Goal: Information Seeking & Learning: Learn about a topic

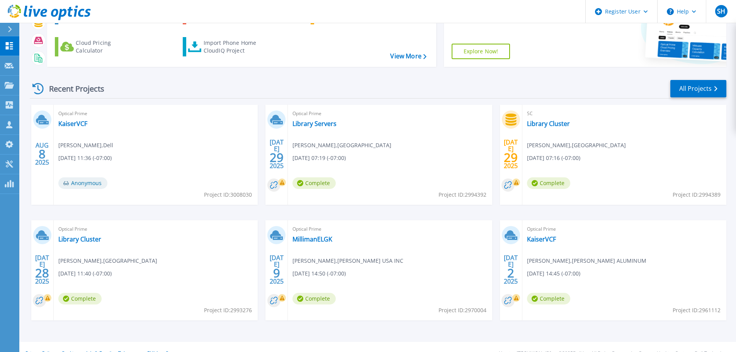
scroll to position [76, 0]
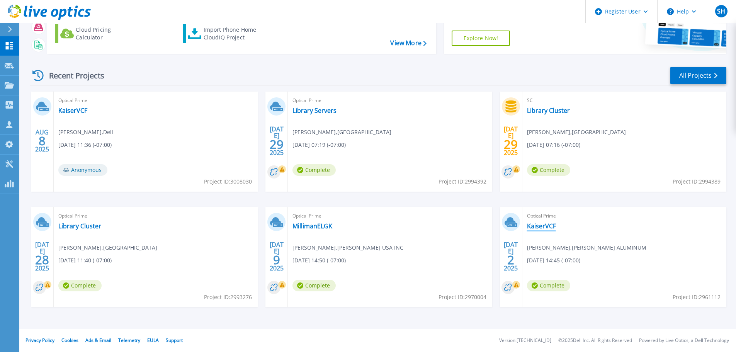
click at [548, 229] on link "KaiserVCF" at bounding box center [541, 226] width 29 height 8
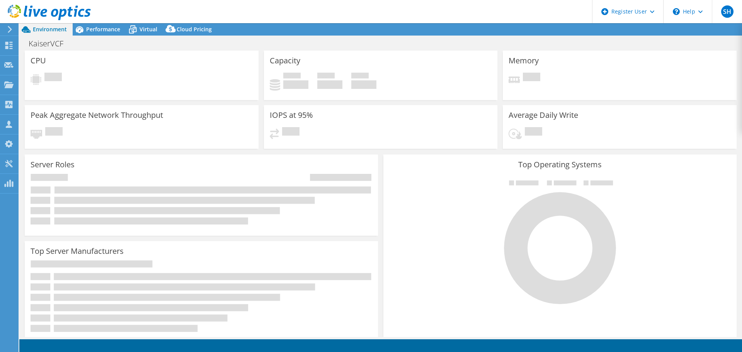
select select "USWest"
select select "USD"
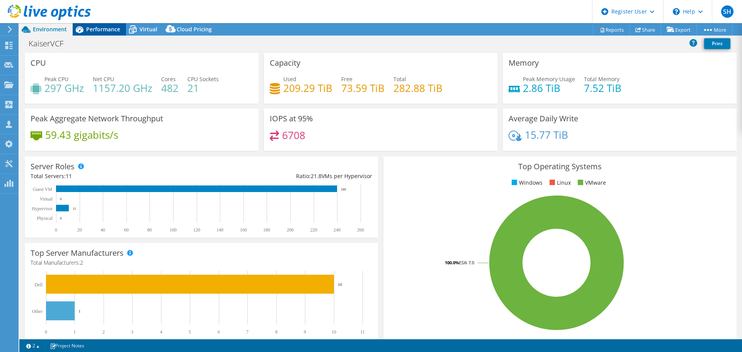
click at [100, 27] on span "Performance" at bounding box center [103, 28] width 34 height 7
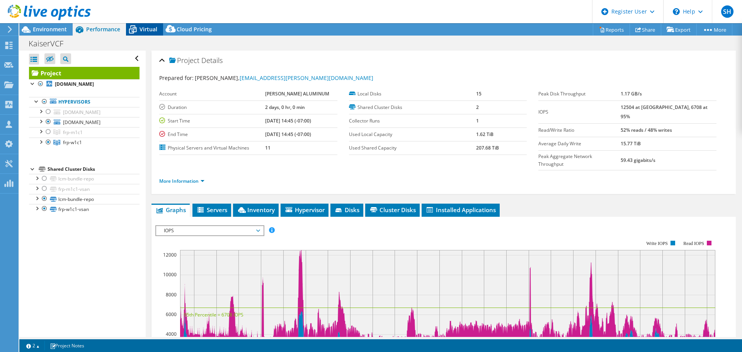
click at [146, 25] on span "Virtual" at bounding box center [148, 28] width 18 height 7
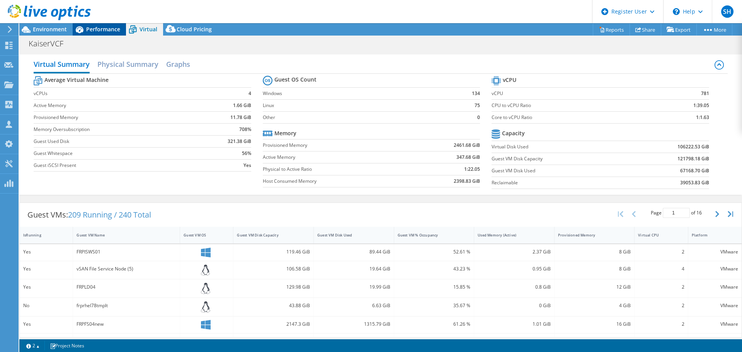
click at [93, 26] on span "Performance" at bounding box center [103, 28] width 34 height 7
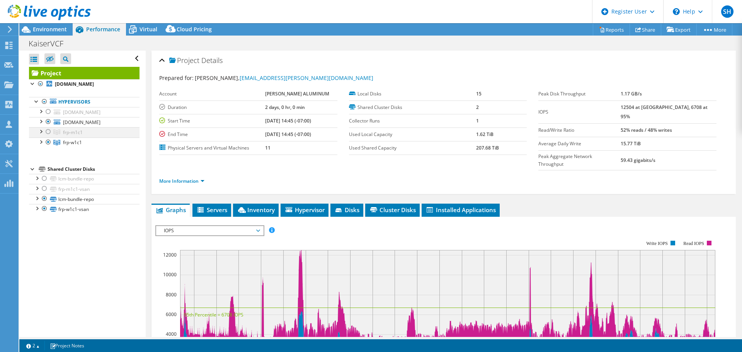
click at [49, 131] on div at bounding box center [48, 131] width 8 height 9
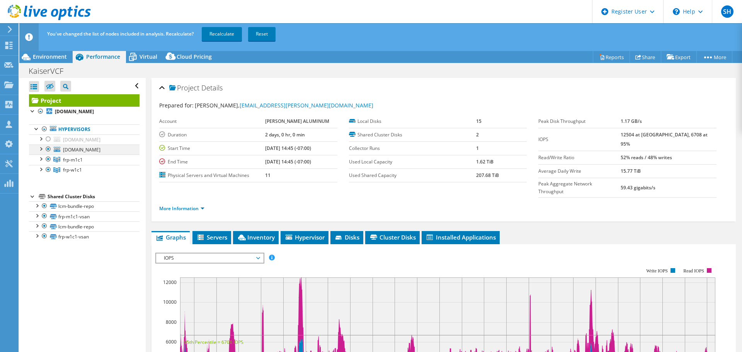
click at [46, 149] on div at bounding box center [48, 148] width 8 height 9
click at [48, 150] on div at bounding box center [48, 148] width 8 height 9
drag, startPoint x: 48, startPoint y: 140, endPoint x: 53, endPoint y: 136, distance: 6.3
click at [48, 139] on div at bounding box center [48, 138] width 8 height 9
click at [219, 33] on link "Recalculate" at bounding box center [222, 34] width 40 height 14
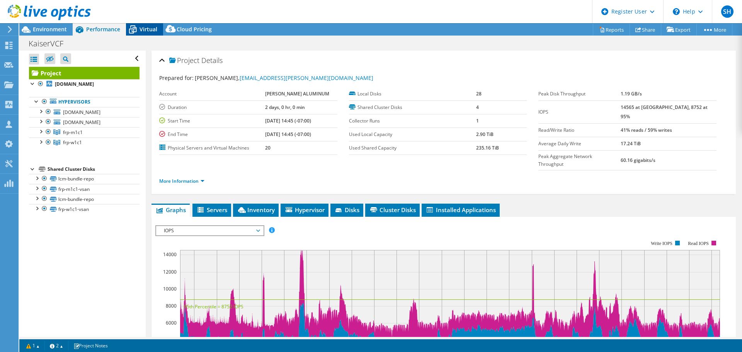
click at [144, 29] on span "Virtual" at bounding box center [148, 28] width 18 height 7
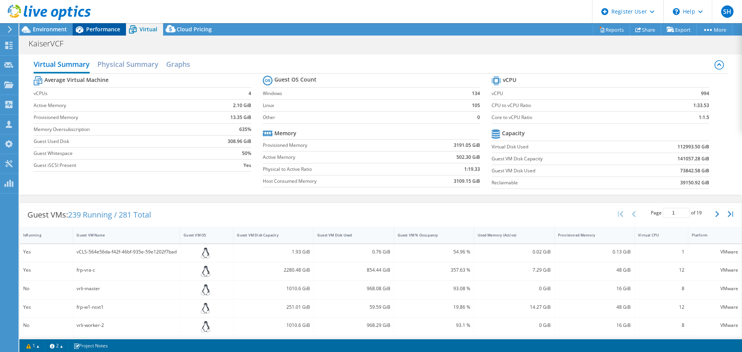
click at [100, 27] on span "Performance" at bounding box center [103, 28] width 34 height 7
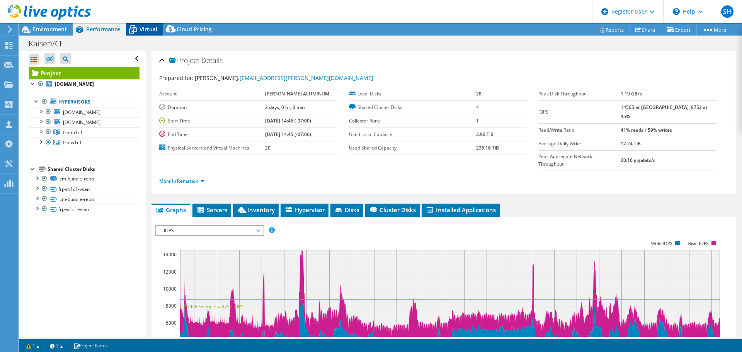
click at [143, 28] on span "Virtual" at bounding box center [148, 28] width 18 height 7
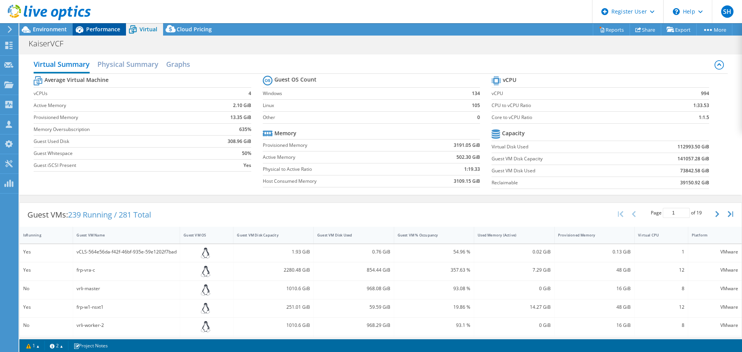
click at [110, 27] on span "Performance" at bounding box center [103, 28] width 34 height 7
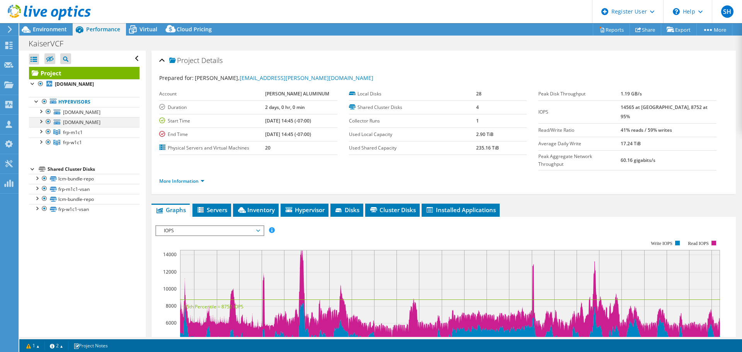
click at [47, 121] on div at bounding box center [48, 121] width 8 height 9
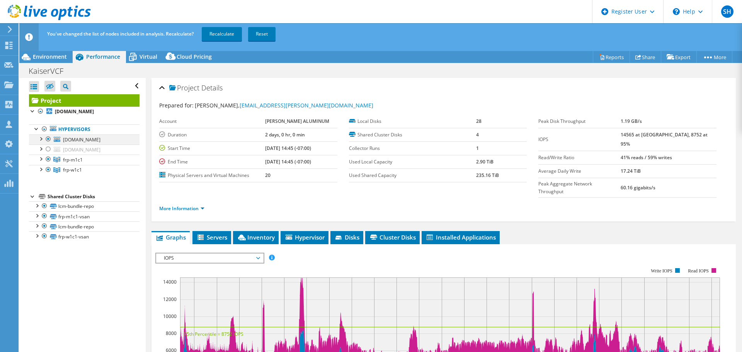
click at [48, 138] on div at bounding box center [48, 138] width 8 height 9
click at [49, 158] on div at bounding box center [48, 159] width 8 height 9
click at [230, 34] on link "Recalculate" at bounding box center [222, 34] width 40 height 14
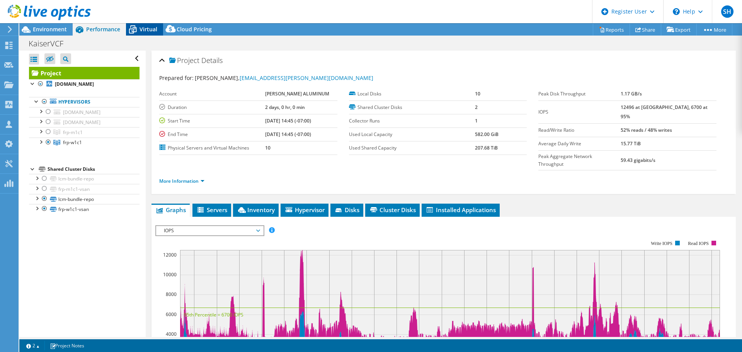
click at [146, 31] on span "Virtual" at bounding box center [148, 28] width 18 height 7
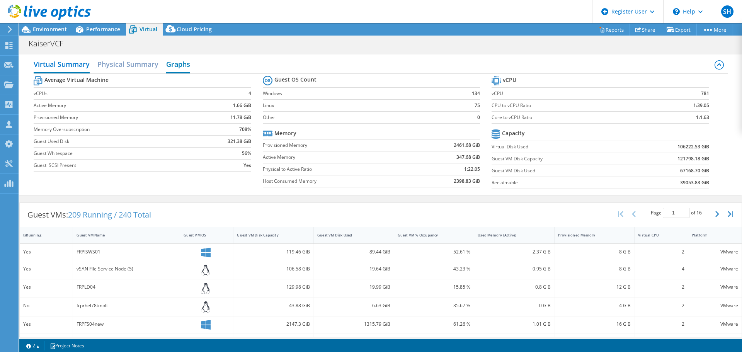
click at [174, 68] on h2 "Graphs" at bounding box center [178, 64] width 24 height 17
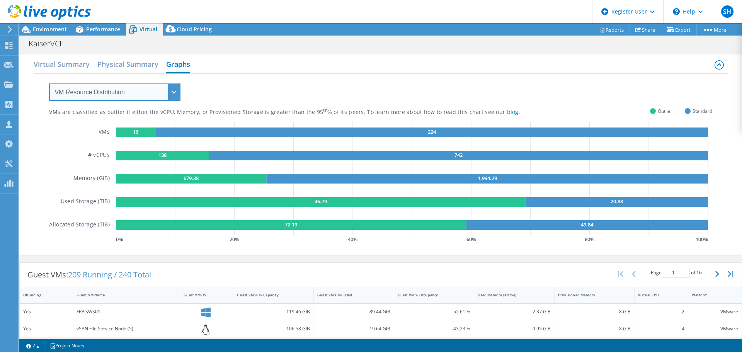
click at [146, 88] on select "VM Resource Distribution Provisioning Contrast Over Provisioning" at bounding box center [114, 91] width 131 height 17
select select "Over Provisioning"
click at [49, 83] on select "VM Resource Distribution Provisioning Contrast Over Provisioning" at bounding box center [114, 91] width 131 height 17
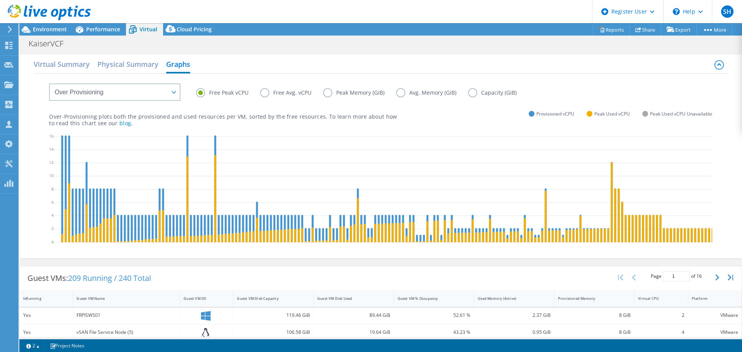
click at [349, 93] on label "Peak Memory (GiB)" at bounding box center [359, 92] width 73 height 9
click at [0, 0] on input "Peak Memory (GiB)" at bounding box center [0, 0] width 0 height 0
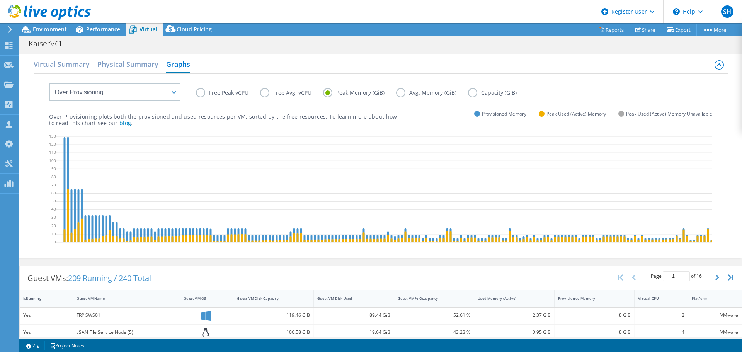
click at [472, 92] on label "Capacity (GiB)" at bounding box center [498, 92] width 60 height 9
click at [0, 0] on input "Capacity (GiB)" at bounding box center [0, 0] width 0 height 0
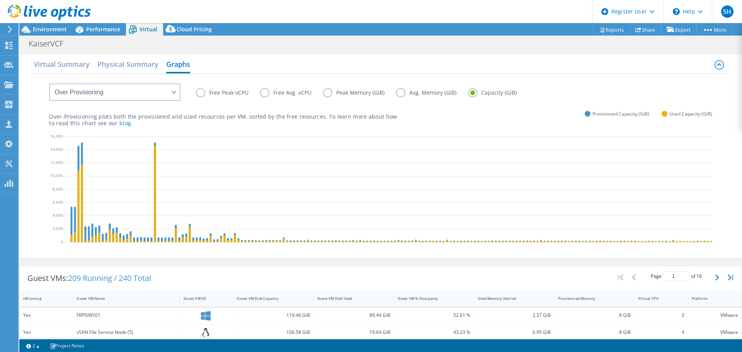
click at [204, 96] on label "Free Peak vCPU" at bounding box center [228, 92] width 64 height 9
click at [0, 0] on input "Free Peak vCPU" at bounding box center [0, 0] width 0 height 0
